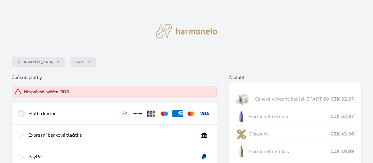
click at [24, 113] on input "radio" at bounding box center [21, 113] width 5 height 5
radio input "true"
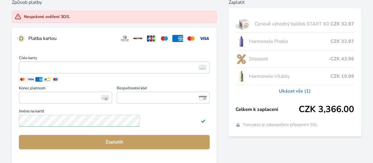
scroll to position [78, 0]
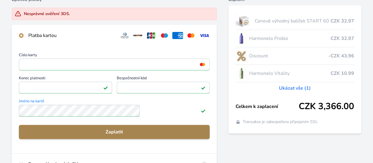
click at [138, 134] on span "Zaplatit" at bounding box center [114, 131] width 181 height 7
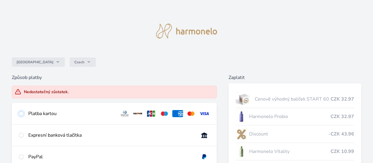
click at [24, 111] on input "radio" at bounding box center [21, 113] width 5 height 5
radio input "true"
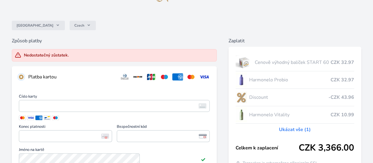
scroll to position [68, 0]
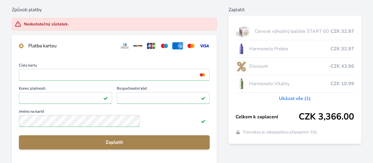
click at [137, 145] on span "Zaplatit" at bounding box center [114, 141] width 181 height 7
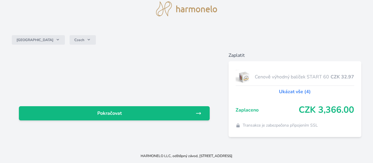
scroll to position [40, 0]
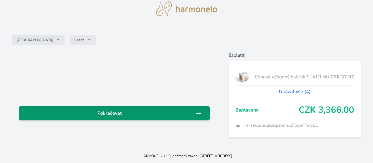
click at [158, 109] on span "Pokračovat" at bounding box center [110, 112] width 172 height 7
